Goal: Transaction & Acquisition: Purchase product/service

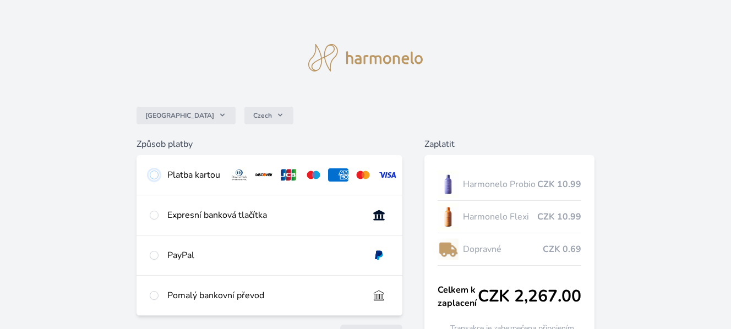
click at [154, 173] on input "radio" at bounding box center [154, 175] width 9 height 9
radio input "true"
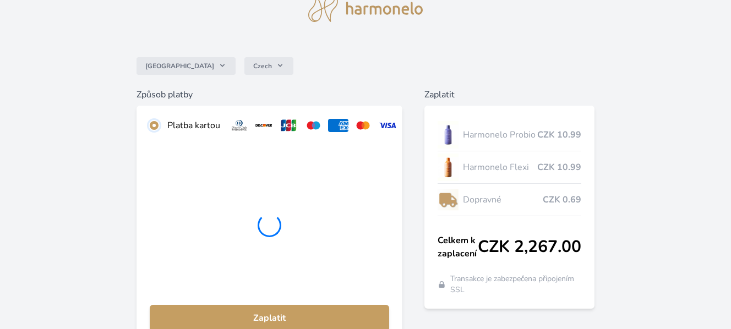
scroll to position [110, 0]
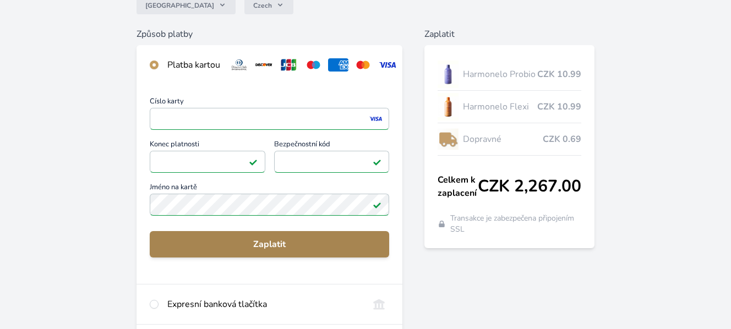
click at [266, 249] on span "Zaplatit" at bounding box center [270, 244] width 222 height 13
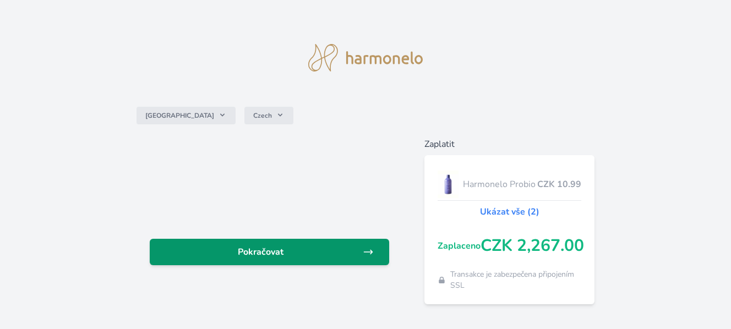
click at [287, 247] on span "Pokračovat" at bounding box center [261, 251] width 204 height 13
